Goal: Find specific page/section

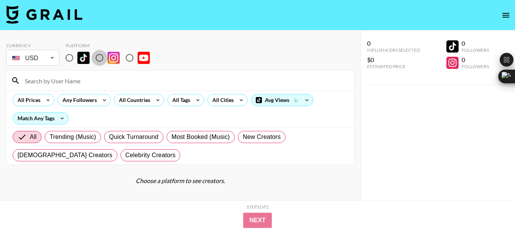
click at [101, 56] on input "radio" at bounding box center [99, 58] width 16 height 16
radio input "true"
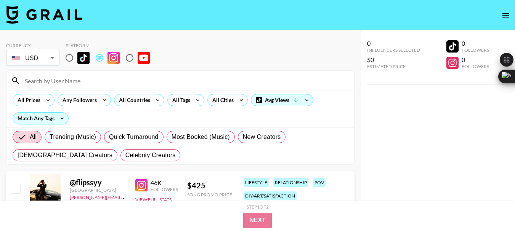
click at [50, 82] on input at bounding box center [184, 81] width 329 height 12
paste input "traceybregman1"
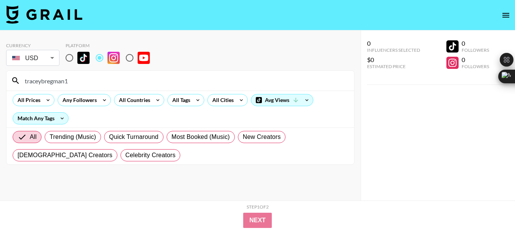
type input "traceybregman1"
click at [40, 81] on input "traceybregman1" at bounding box center [184, 81] width 329 height 12
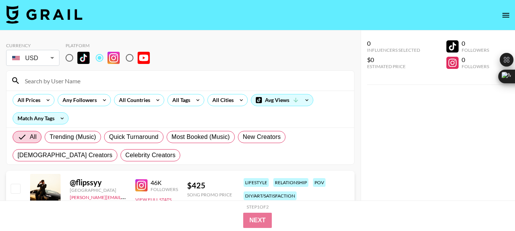
paste input "welcometolaurasworld"
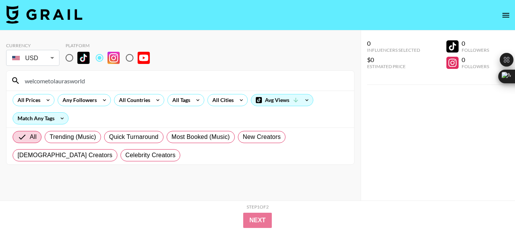
type input "welcometolaurasworld"
click at [60, 83] on input "welcometolaurasworld" at bounding box center [184, 81] width 329 height 12
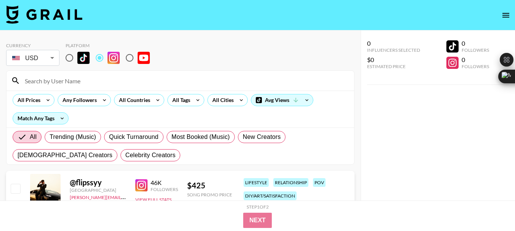
paste input "jenniegarth"
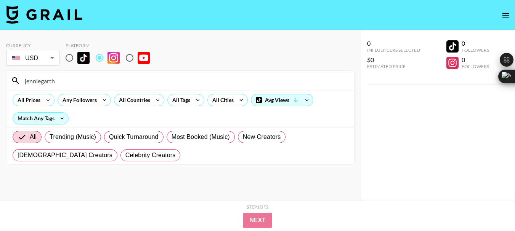
type input "jenniegarth"
click at [52, 77] on input "jenniegarth" at bounding box center [184, 81] width 329 height 12
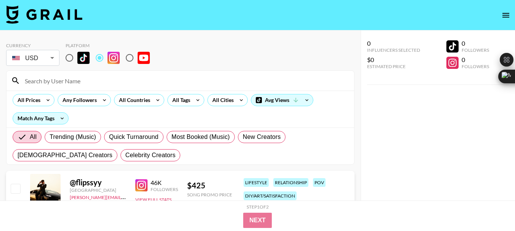
paste input "dustin_patrick_smith"
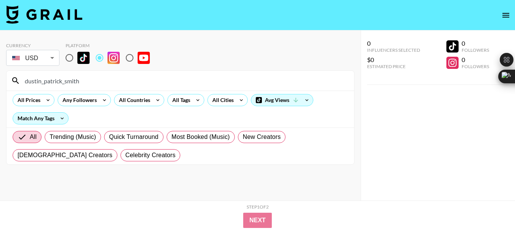
type input "dustin_patrick_smith"
